Goal: Check status: Check status

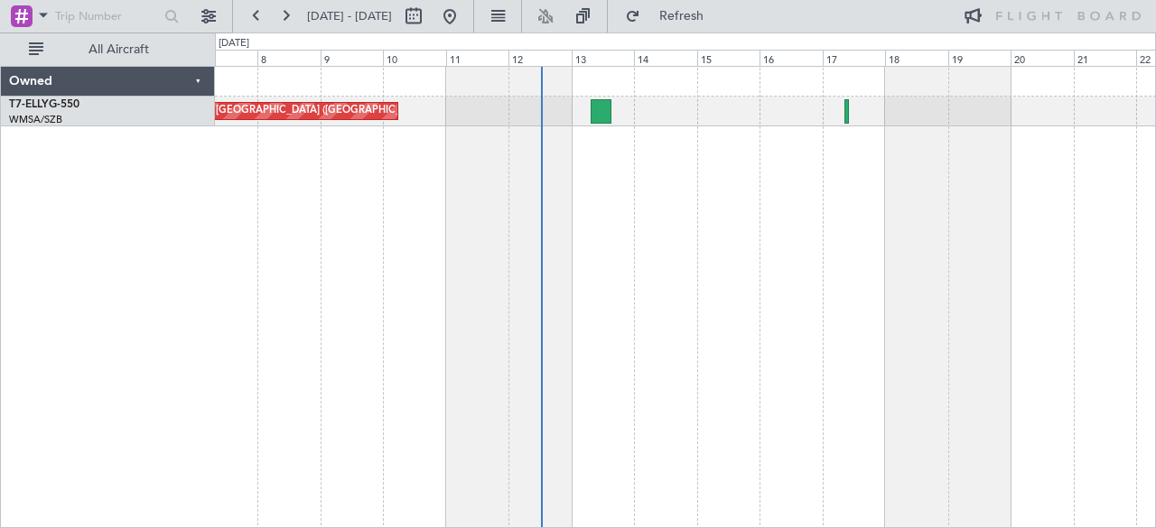
click at [386, 149] on div "Planned Maint [GEOGRAPHIC_DATA] ([GEOGRAPHIC_DATA] Intl)" at bounding box center [686, 297] width 942 height 463
click at [428, 20] on button at bounding box center [413, 16] width 29 height 29
select select "10"
select select "2025"
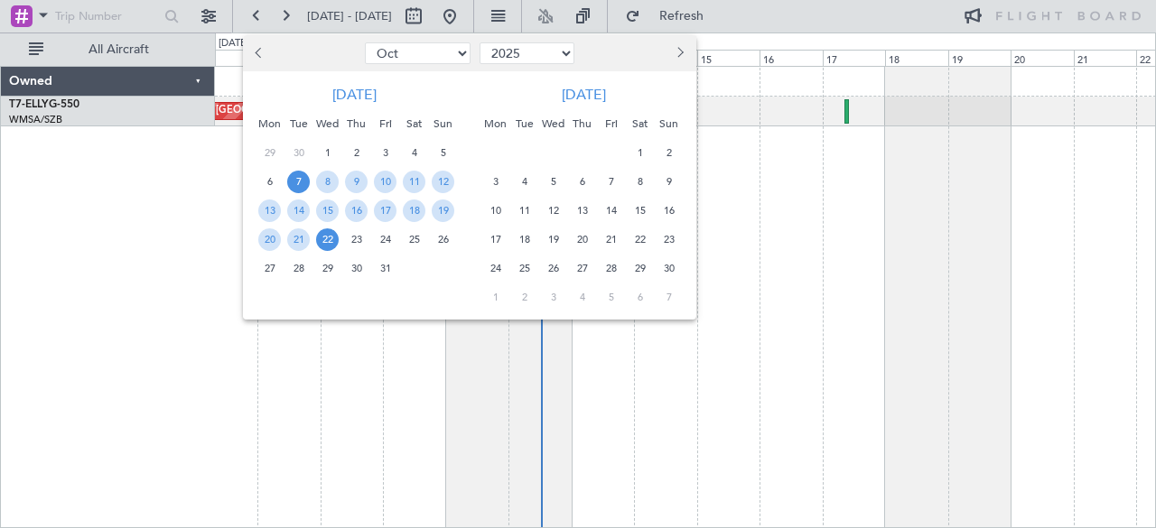
click at [36, 42] on div at bounding box center [578, 264] width 1156 height 528
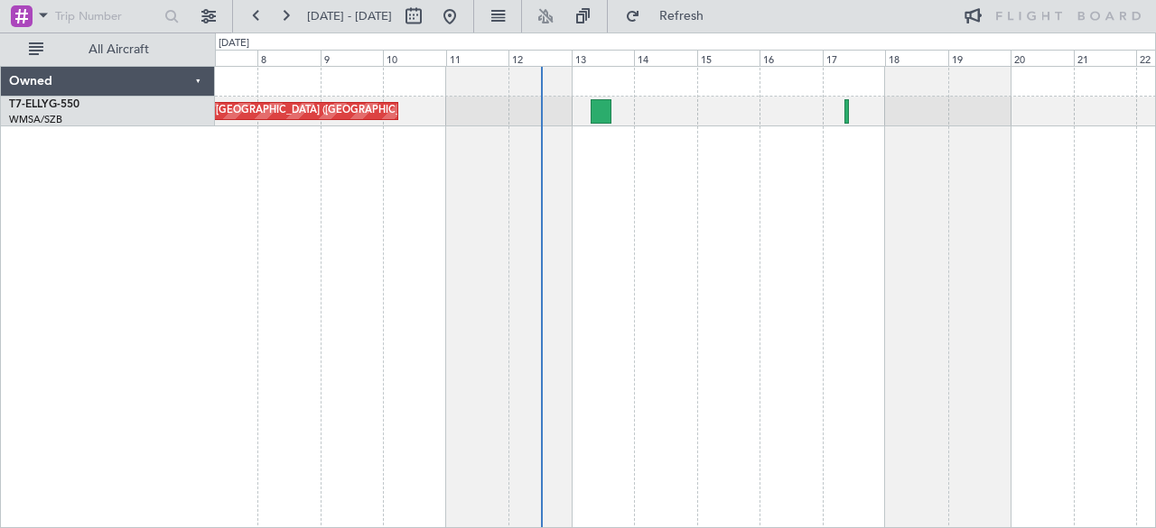
click at [36, 42] on button "All Aircraft" at bounding box center [108, 49] width 176 height 29
click at [36, 42] on button "Only With Activity" at bounding box center [108, 49] width 176 height 29
click at [26, 11] on div at bounding box center [22, 16] width 22 height 22
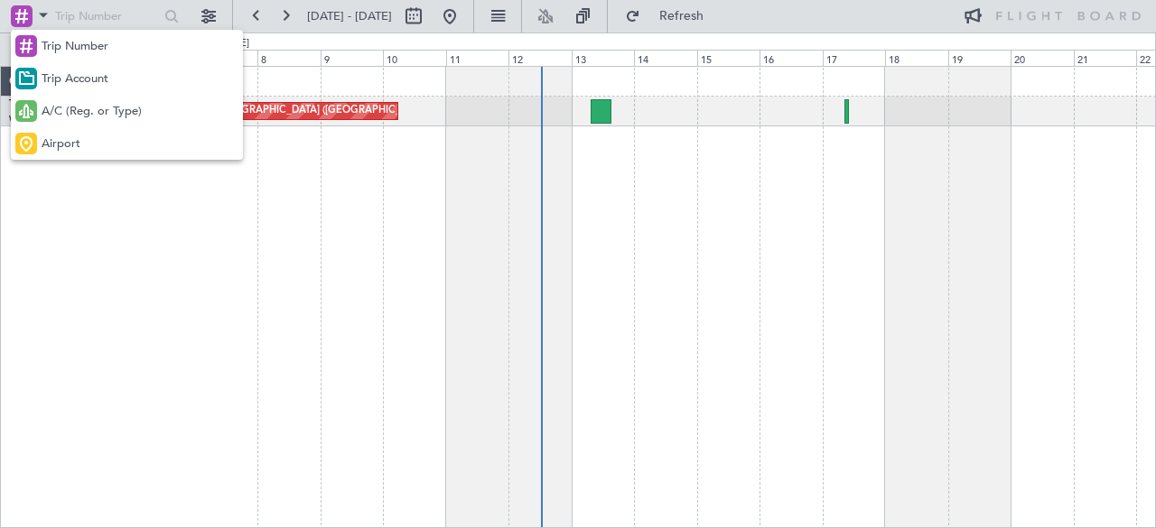
click at [247, 321] on div at bounding box center [578, 264] width 1156 height 528
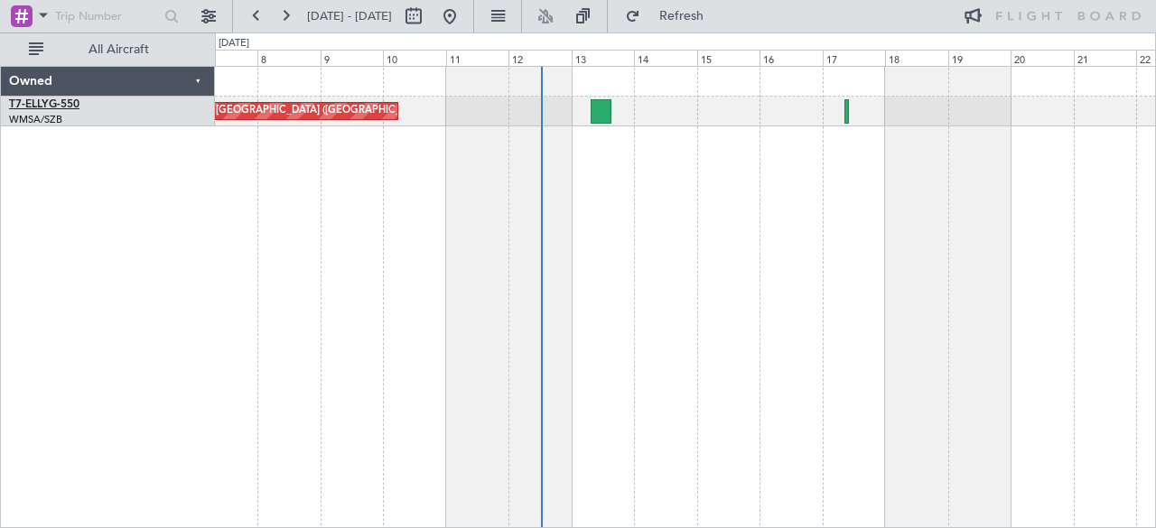
click at [44, 108] on span "T7-ELLY" at bounding box center [29, 104] width 40 height 11
